Goal: Information Seeking & Learning: Learn about a topic

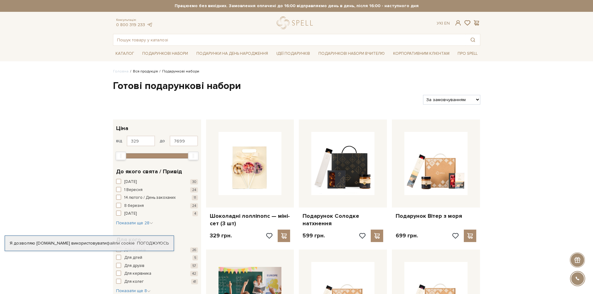
click at [152, 72] on link "Вся продукція" at bounding box center [145, 71] width 25 height 5
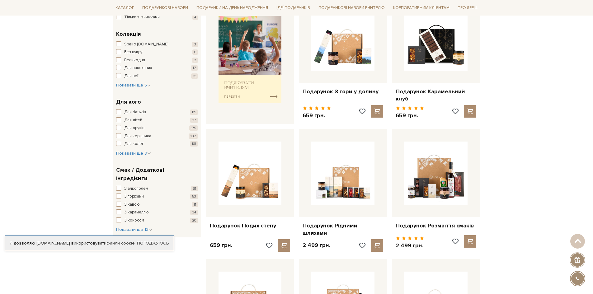
scroll to position [280, 0]
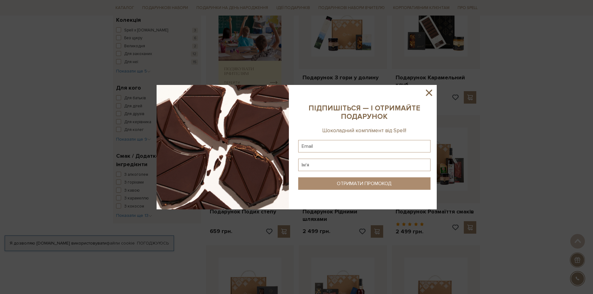
click at [431, 91] on icon at bounding box center [428, 92] width 11 height 11
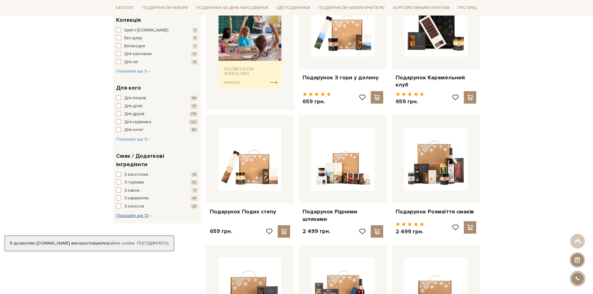
click at [148, 213] on span "Показати ще 13" at bounding box center [134, 215] width 36 height 5
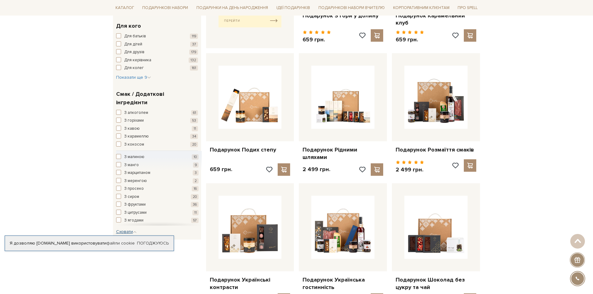
scroll to position [342, 0]
click at [119, 162] on span "button" at bounding box center [118, 164] width 5 height 5
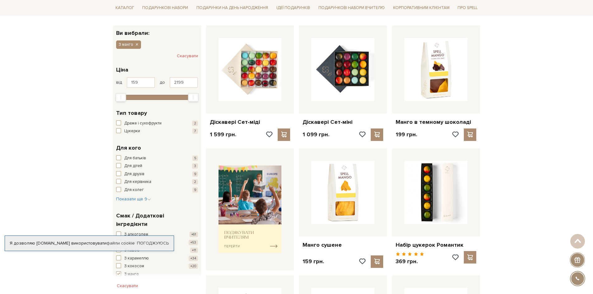
scroll to position [93, 0]
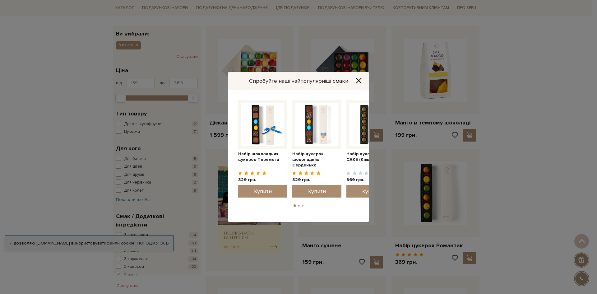
click at [361, 81] on icon "Close" at bounding box center [359, 80] width 6 height 6
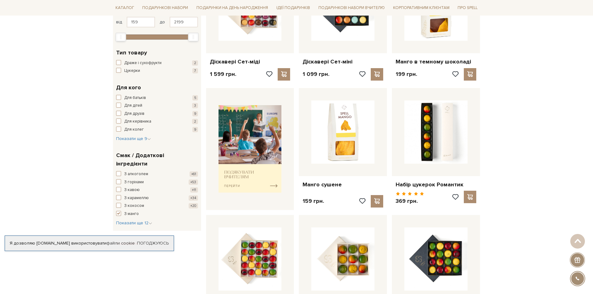
scroll to position [156, 0]
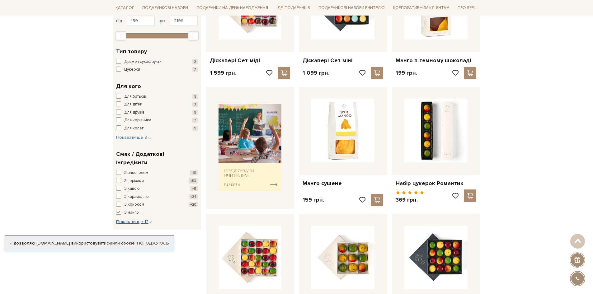
click at [150, 220] on icon "button" at bounding box center [150, 222] width 4 height 4
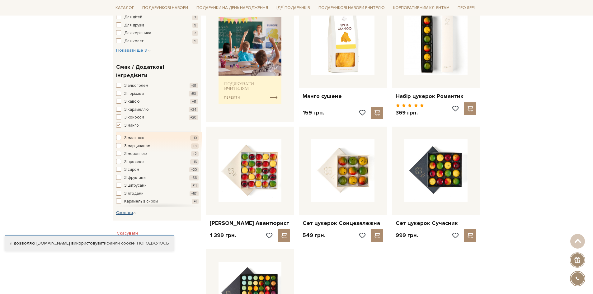
scroll to position [249, 0]
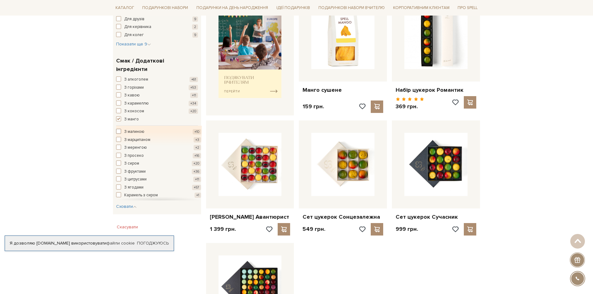
click at [119, 129] on span "button" at bounding box center [118, 131] width 5 height 5
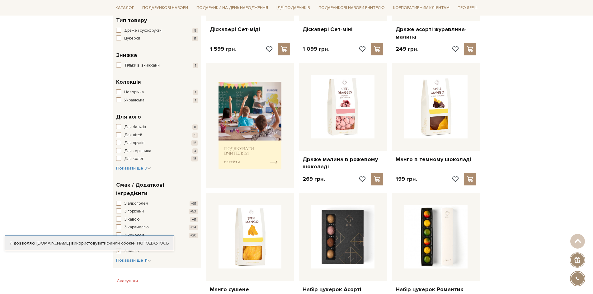
scroll to position [218, 0]
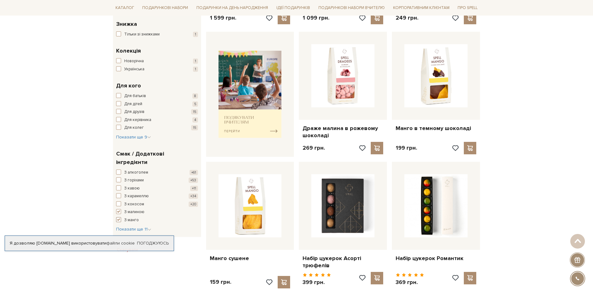
click at [119, 217] on span "button" at bounding box center [118, 219] width 5 height 5
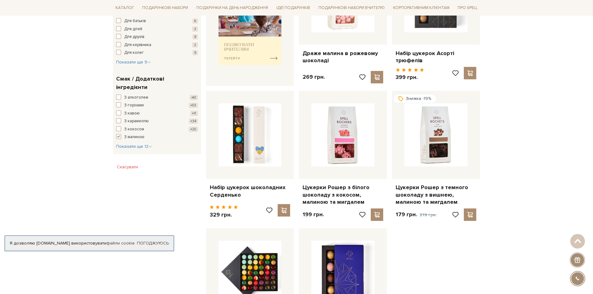
scroll to position [280, 0]
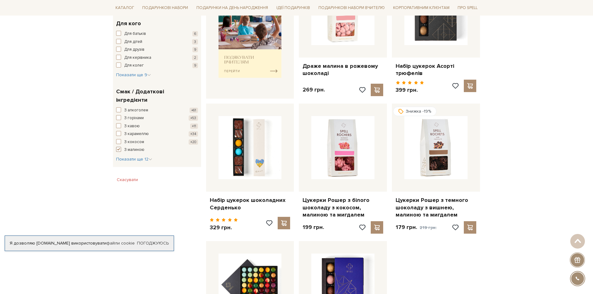
click at [117, 147] on span "button" at bounding box center [118, 149] width 5 height 5
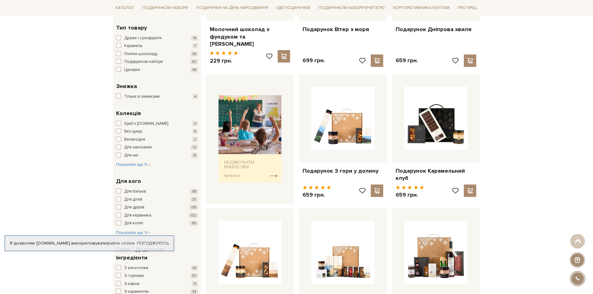
scroll to position [342, 0]
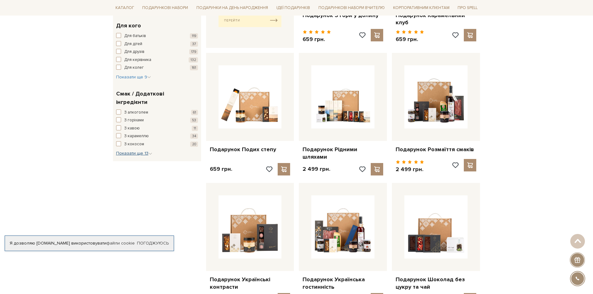
click at [149, 152] on icon "button" at bounding box center [150, 154] width 4 height 4
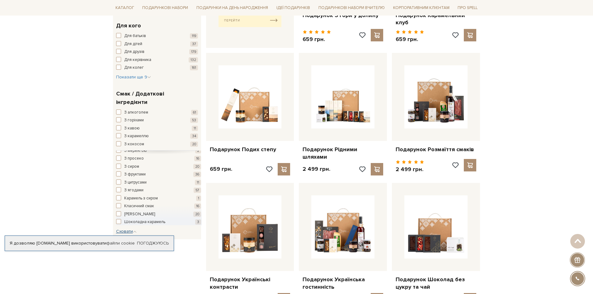
scroll to position [0, 0]
click at [117, 185] on span "button" at bounding box center [118, 187] width 5 height 5
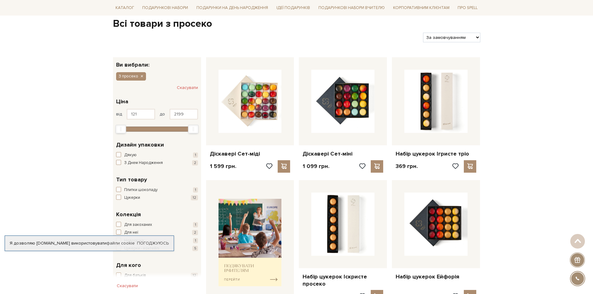
scroll to position [93, 0]
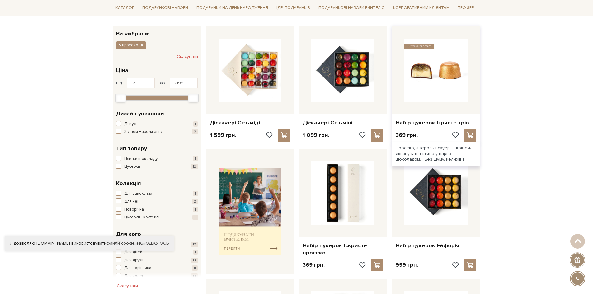
click at [427, 84] on img at bounding box center [435, 70] width 63 height 63
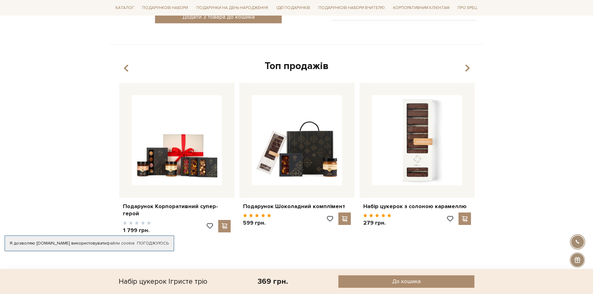
scroll to position [373, 0]
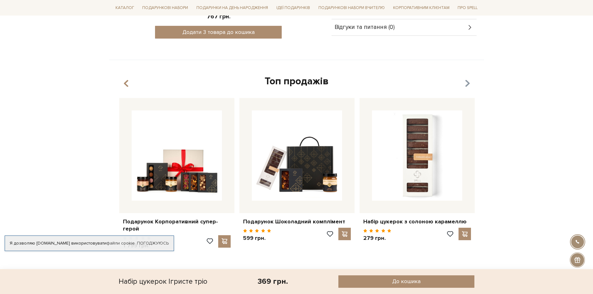
click at [466, 83] on icon "button" at bounding box center [466, 83] width 5 height 11
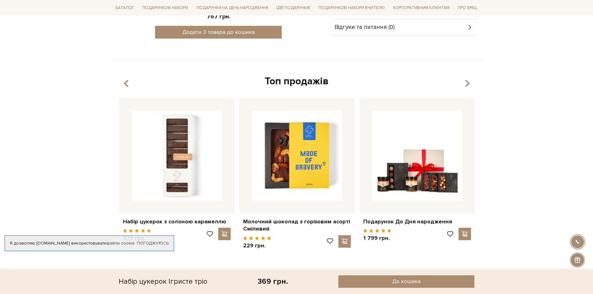
click at [464, 82] on icon "button" at bounding box center [466, 83] width 5 height 11
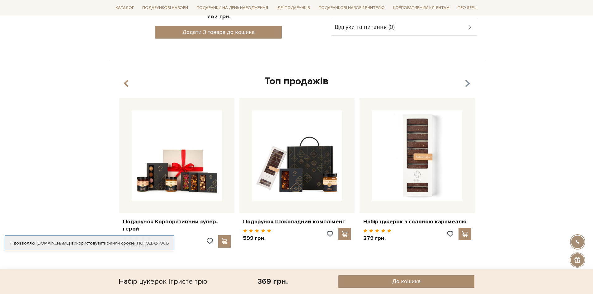
click at [464, 82] on icon "button" at bounding box center [466, 83] width 5 height 11
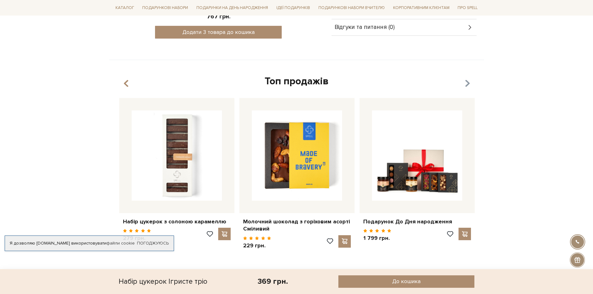
click at [464, 82] on icon "button" at bounding box center [466, 83] width 5 height 11
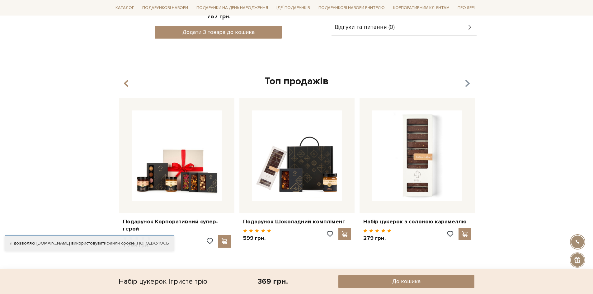
click at [464, 82] on icon "button" at bounding box center [466, 83] width 5 height 11
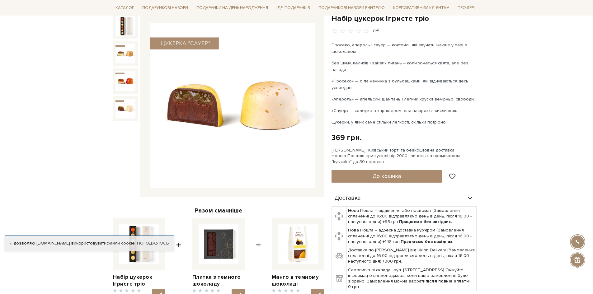
scroll to position [0, 0]
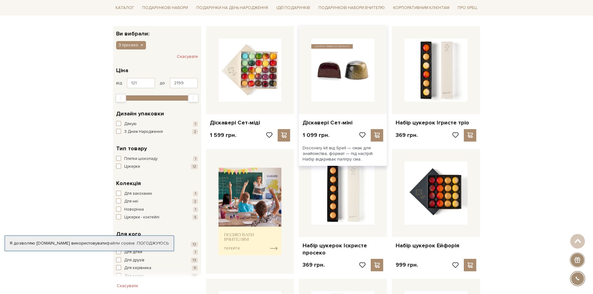
click at [340, 74] on img at bounding box center [342, 70] width 63 height 63
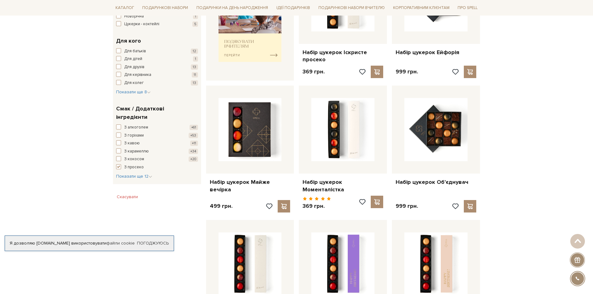
scroll to position [311, 0]
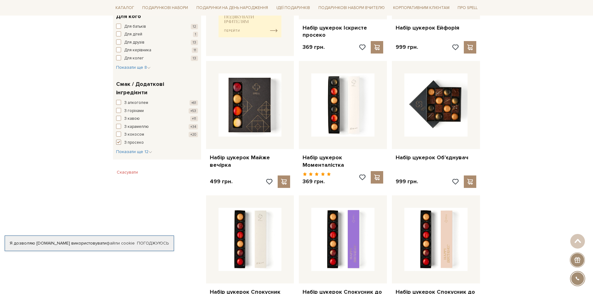
click at [119, 140] on span "button" at bounding box center [118, 142] width 5 height 5
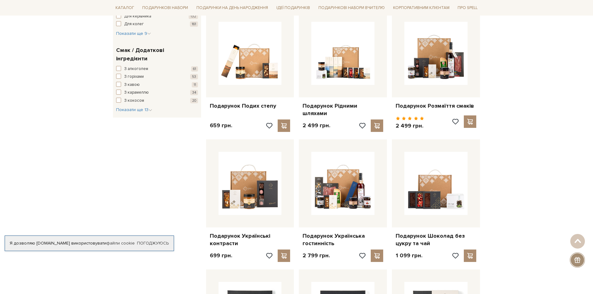
scroll to position [404, 0]
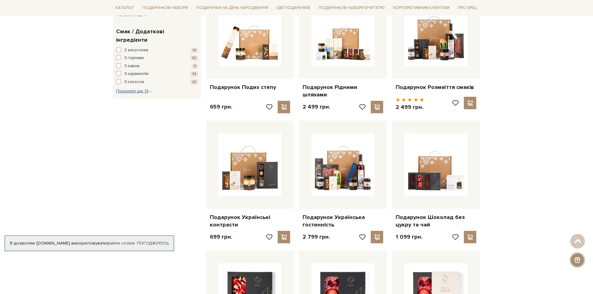
click at [151, 90] on icon "button" at bounding box center [150, 92] width 4 height 4
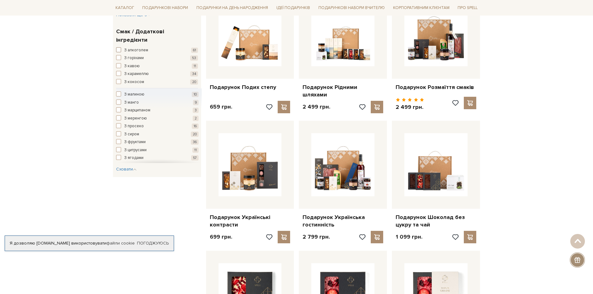
click at [119, 47] on span "button" at bounding box center [118, 49] width 5 height 5
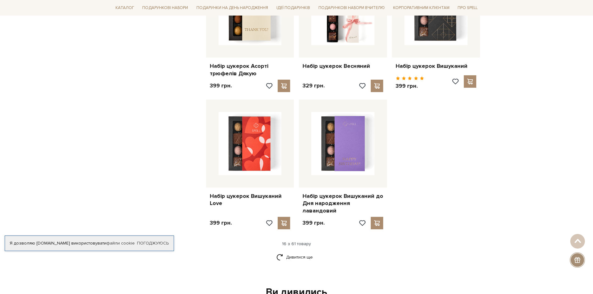
scroll to position [715, 0]
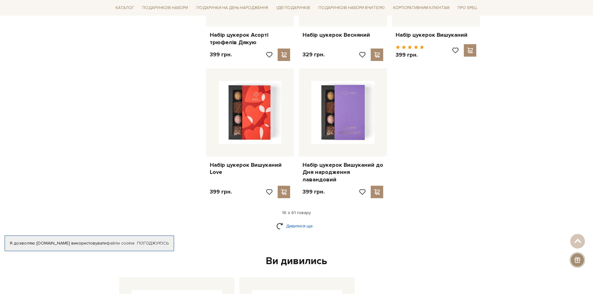
click at [299, 221] on link "Дивитися ще" at bounding box center [296, 226] width 40 height 11
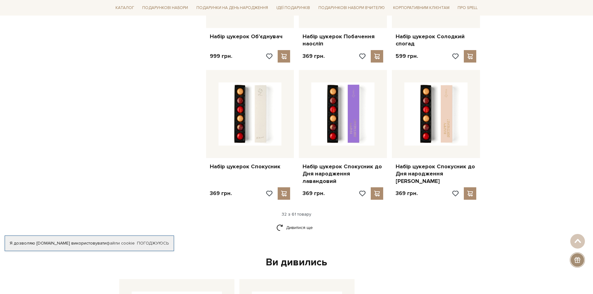
scroll to position [1400, 0]
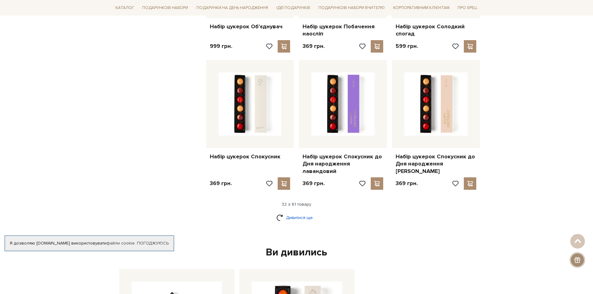
drag, startPoint x: 304, startPoint y: 198, endPoint x: 299, endPoint y: 196, distance: 5.0
click at [304, 212] on link "Дивитися ще" at bounding box center [296, 217] width 40 height 11
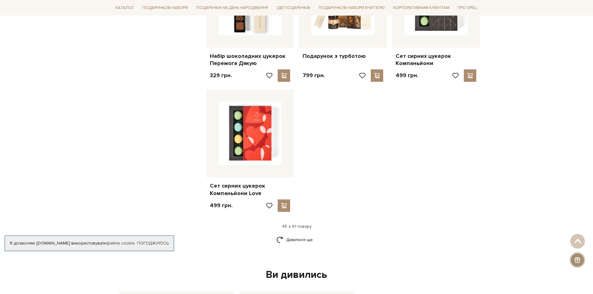
scroll to position [2178, 0]
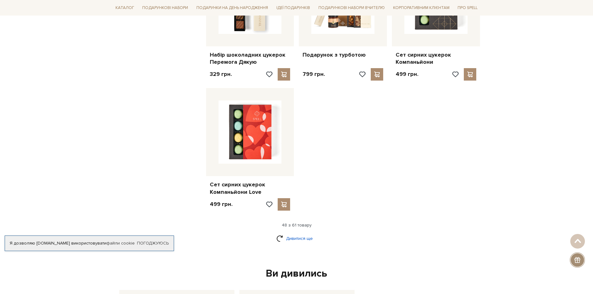
click at [299, 233] on link "Дивитися ще" at bounding box center [296, 238] width 40 height 11
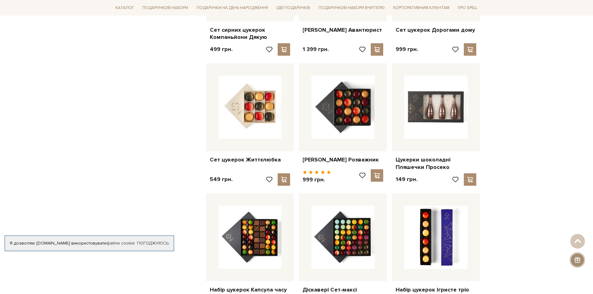
scroll to position [2457, 0]
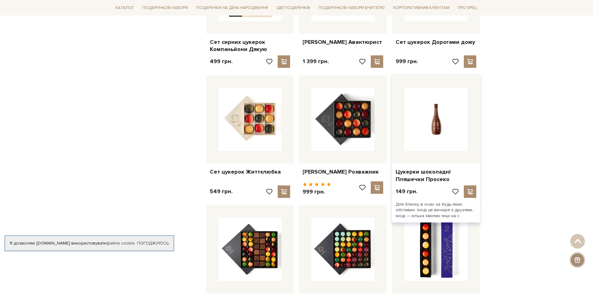
click at [432, 99] on img at bounding box center [435, 119] width 63 height 63
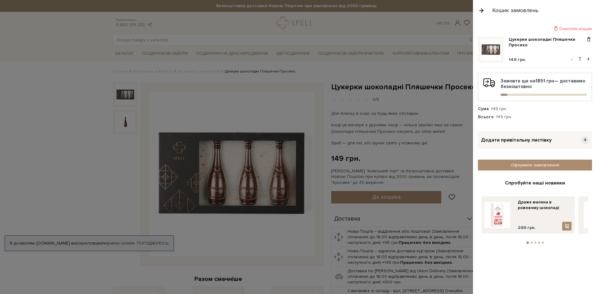
click at [197, 69] on div at bounding box center [298, 147] width 597 height 294
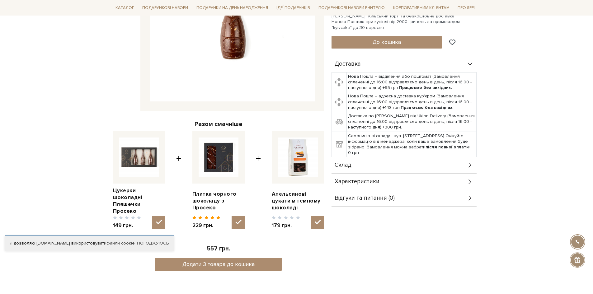
scroll to position [156, 0]
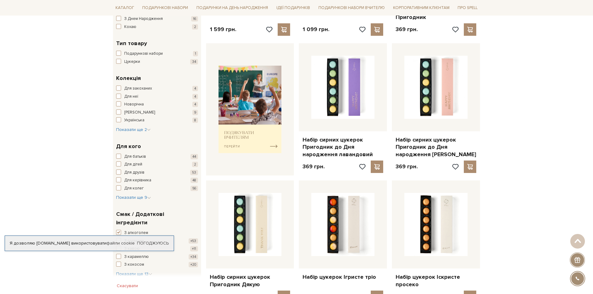
scroll to position [311, 0]
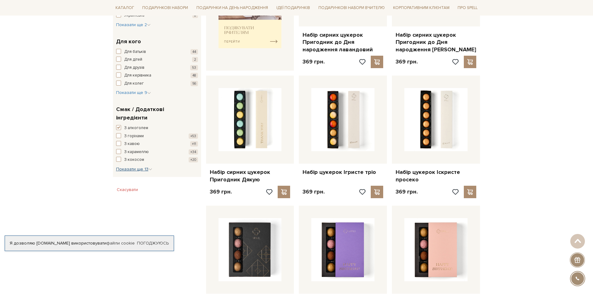
click at [144, 166] on span "Показати ще 13" at bounding box center [134, 168] width 36 height 5
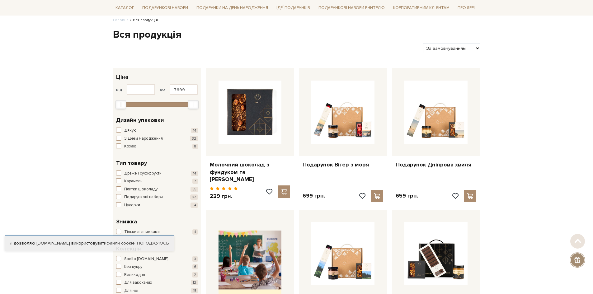
scroll to position [62, 0]
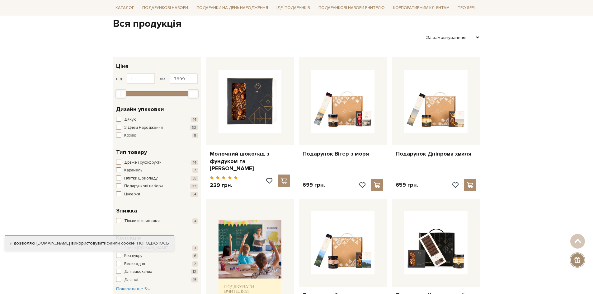
click at [119, 168] on span "button" at bounding box center [118, 169] width 5 height 5
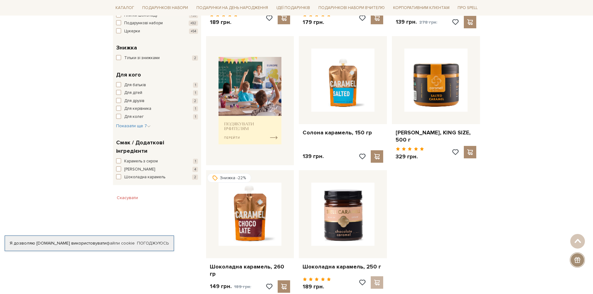
scroll to position [249, 0]
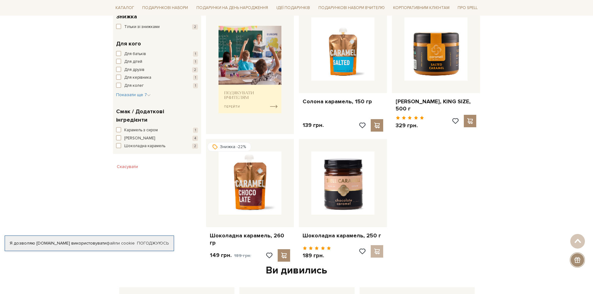
click at [443, 221] on div "[PERSON_NAME] з Камамбером, 250 г 189 грн." at bounding box center [342, 65] width 279 height 398
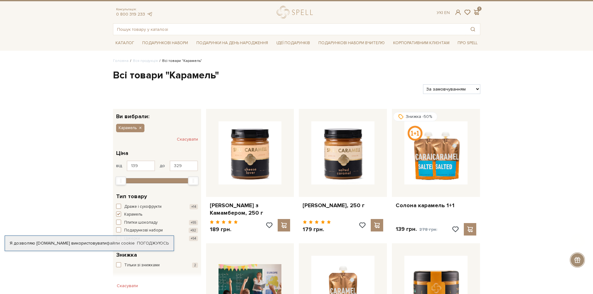
scroll to position [0, 0]
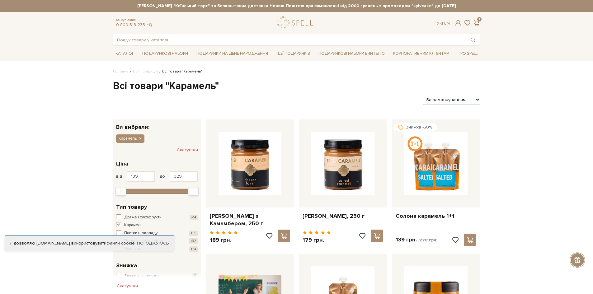
click at [312, 86] on h1 "Всі товари "Карамель"" at bounding box center [296, 86] width 367 height 13
click at [464, 54] on link "Про Spell" at bounding box center [467, 54] width 25 height 10
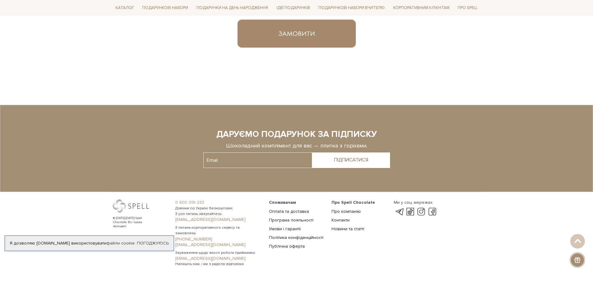
scroll to position [449, 0]
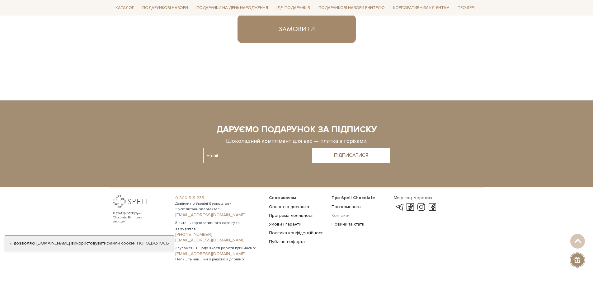
click at [344, 215] on link "Контакти" at bounding box center [340, 215] width 18 height 5
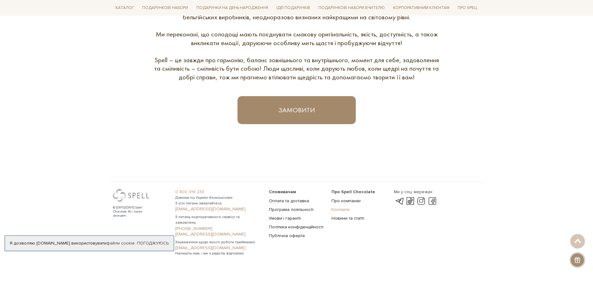
scroll to position [361, 0]
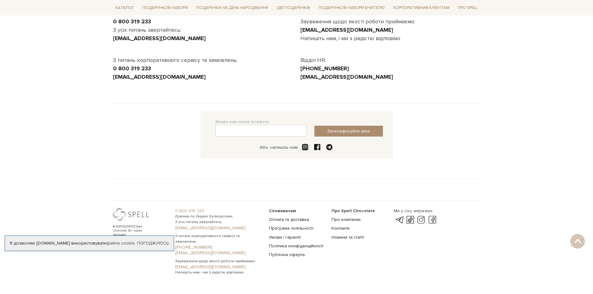
scroll to position [90, 0]
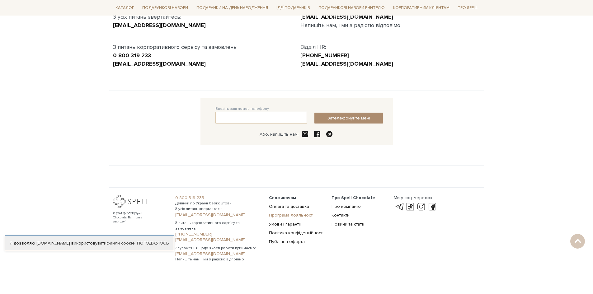
click at [286, 215] on link "Програма лояльності" at bounding box center [291, 214] width 44 height 5
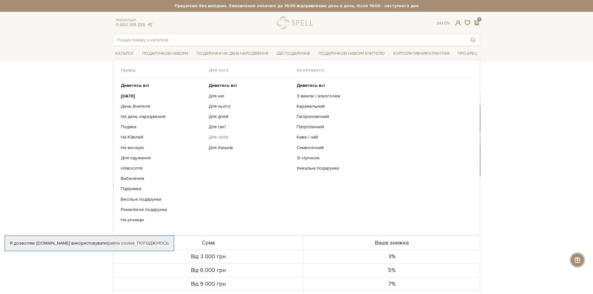
click at [217, 138] on link "Для себе" at bounding box center [249, 137] width 83 height 6
